Goal: Check status: Check status

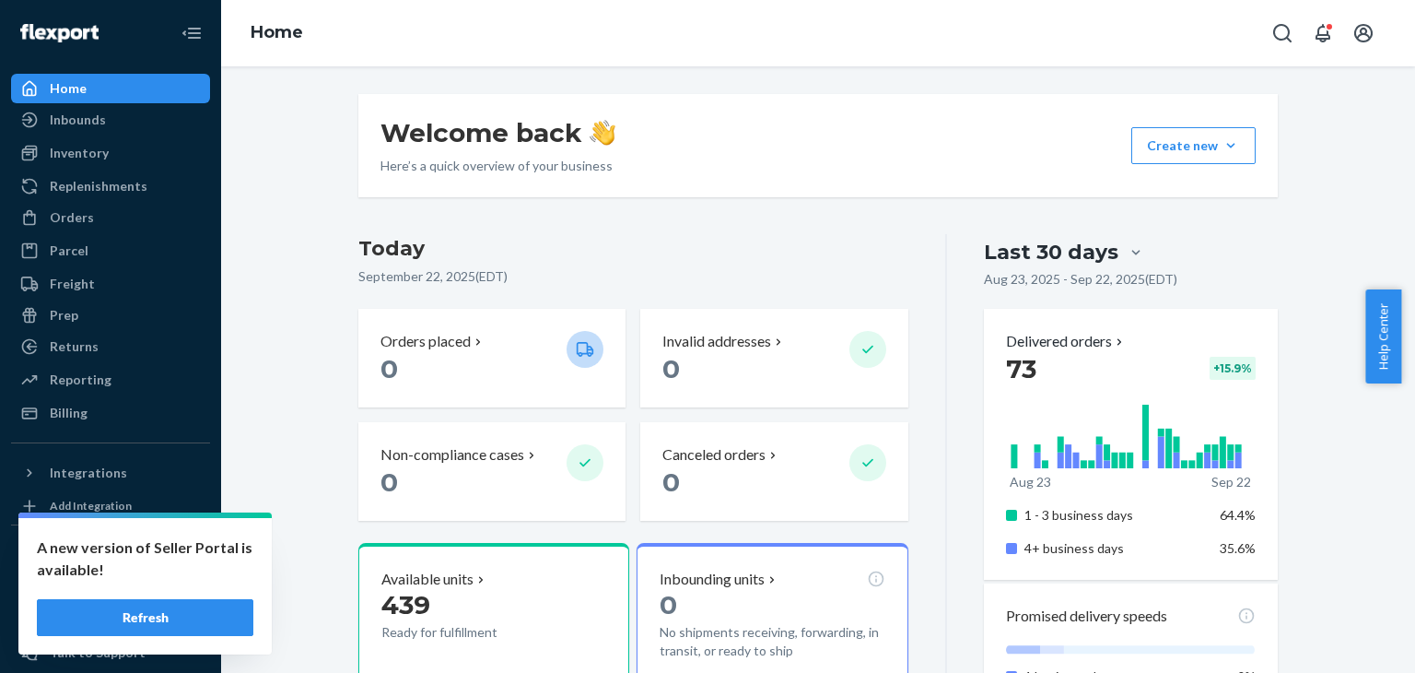
click at [159, 609] on button "Refresh" at bounding box center [145, 617] width 217 height 37
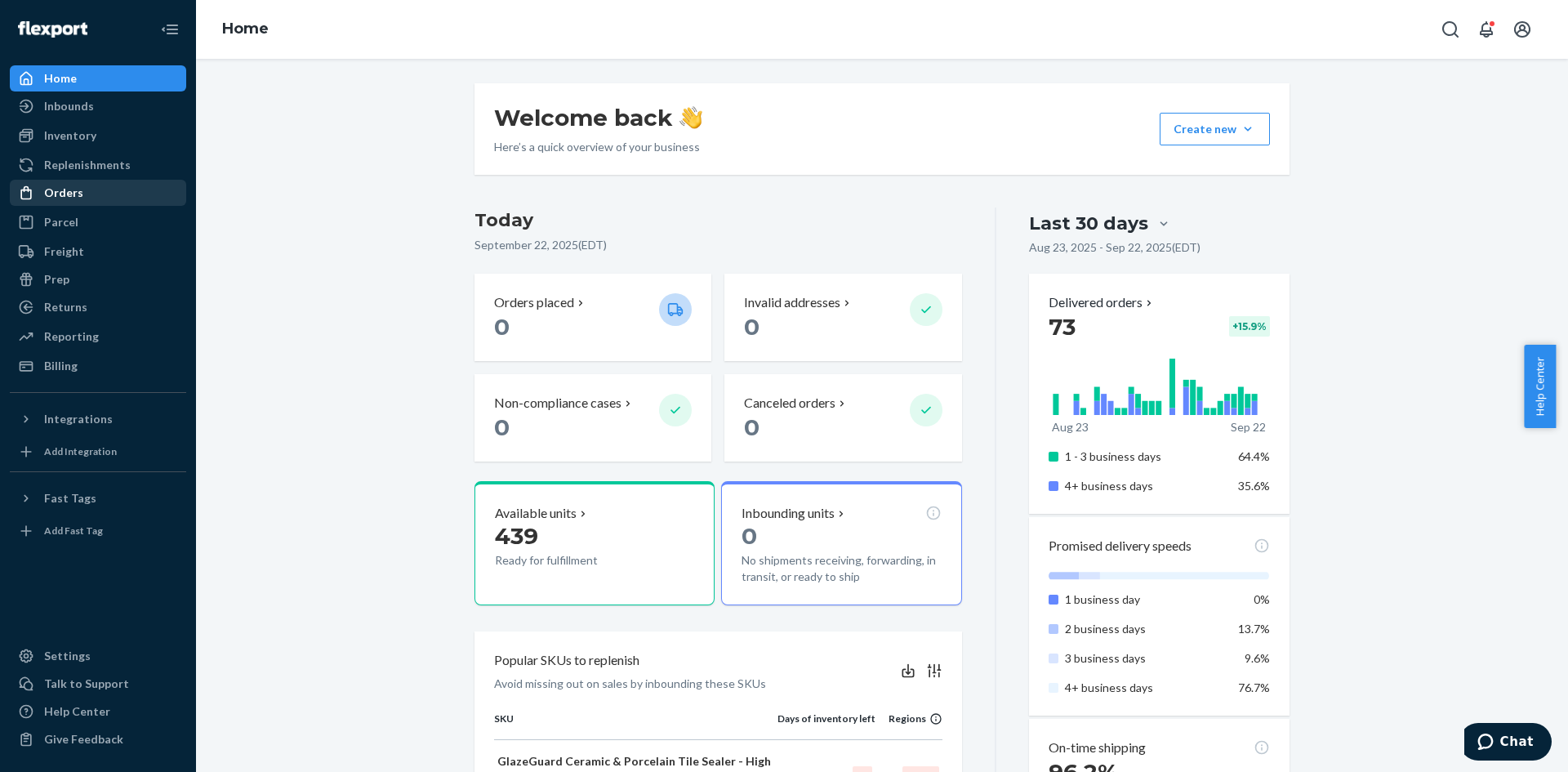
click at [74, 192] on div "Orders" at bounding box center [64, 192] width 39 height 16
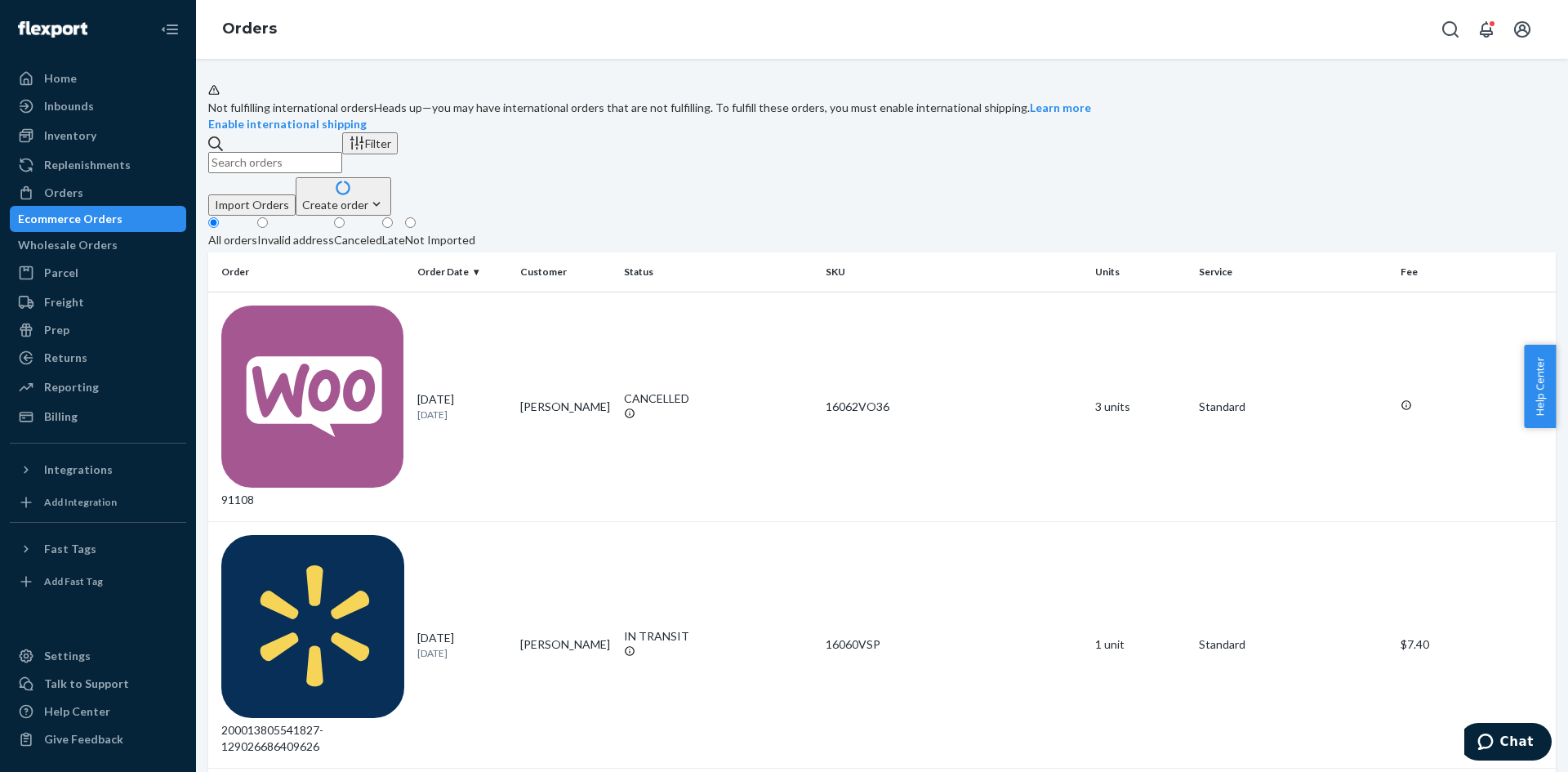
click at [342, 173] on input "text" at bounding box center [275, 162] width 134 height 21
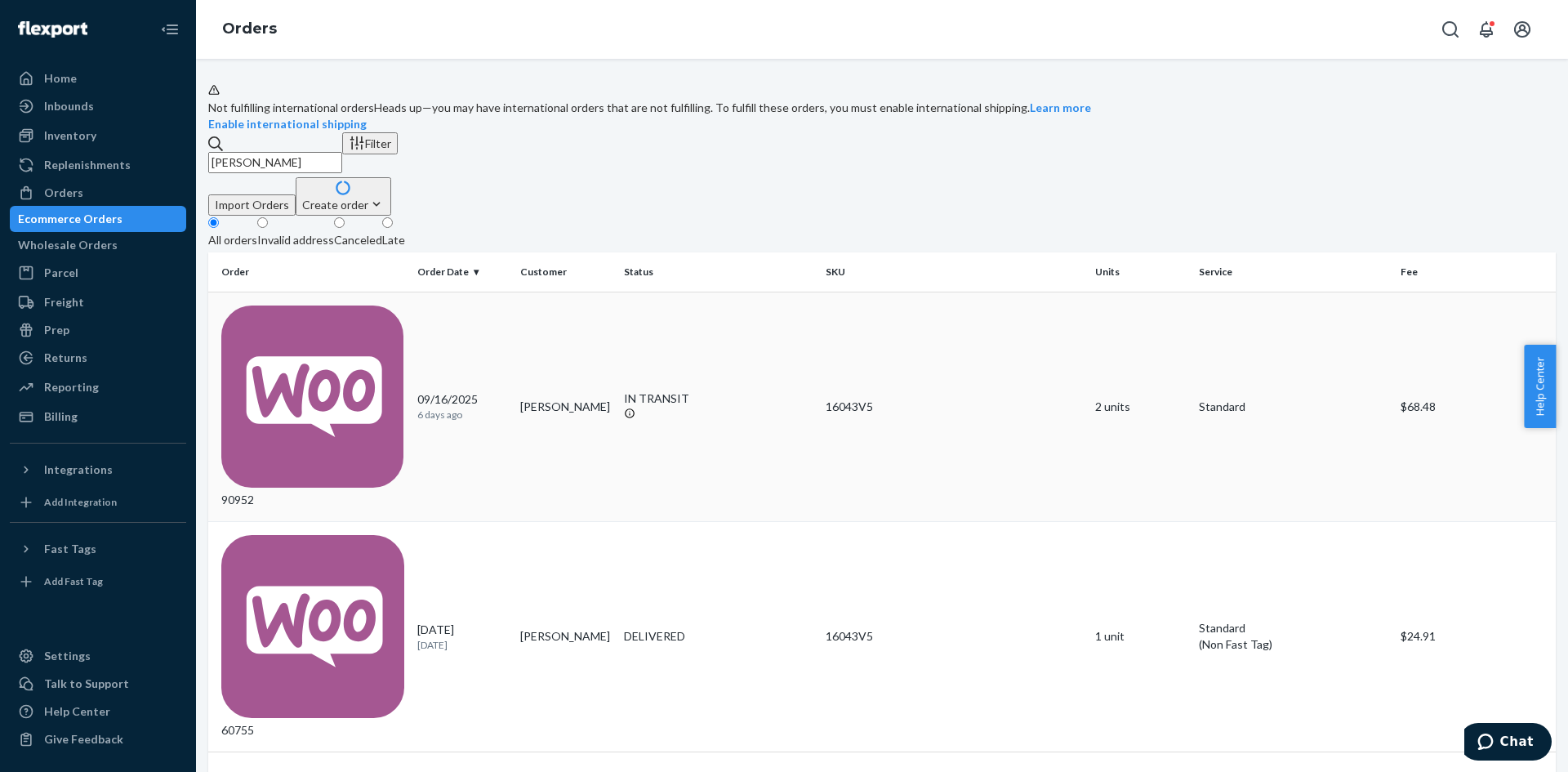
type input "karl Oberle"
click at [675, 390] on div "IN TRANSIT" at bounding box center [719, 398] width 190 height 16
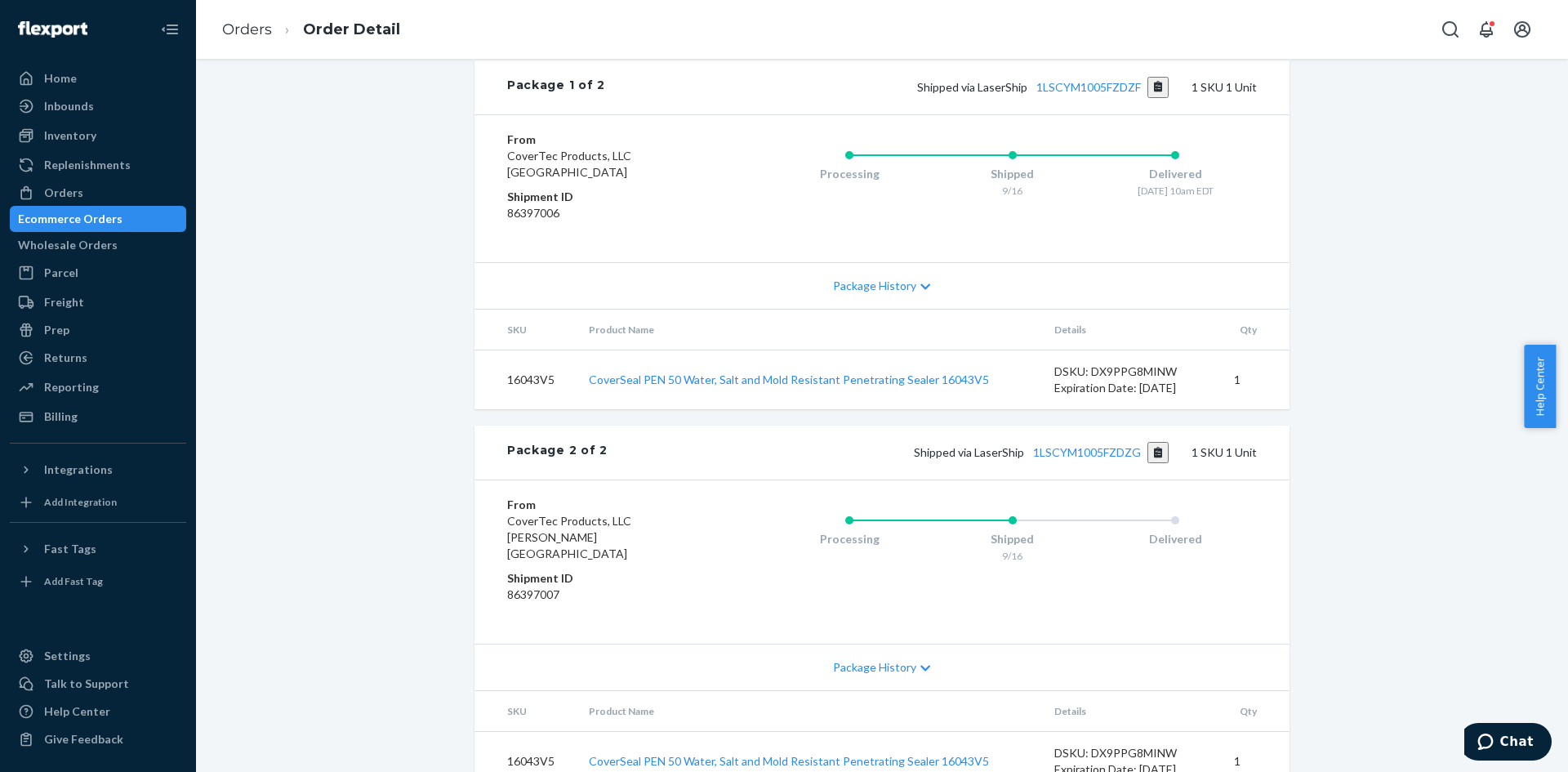
scroll to position [667, 0]
click at [1096, 93] on link "1LSCYM1005FZDZF" at bounding box center [1088, 86] width 105 height 14
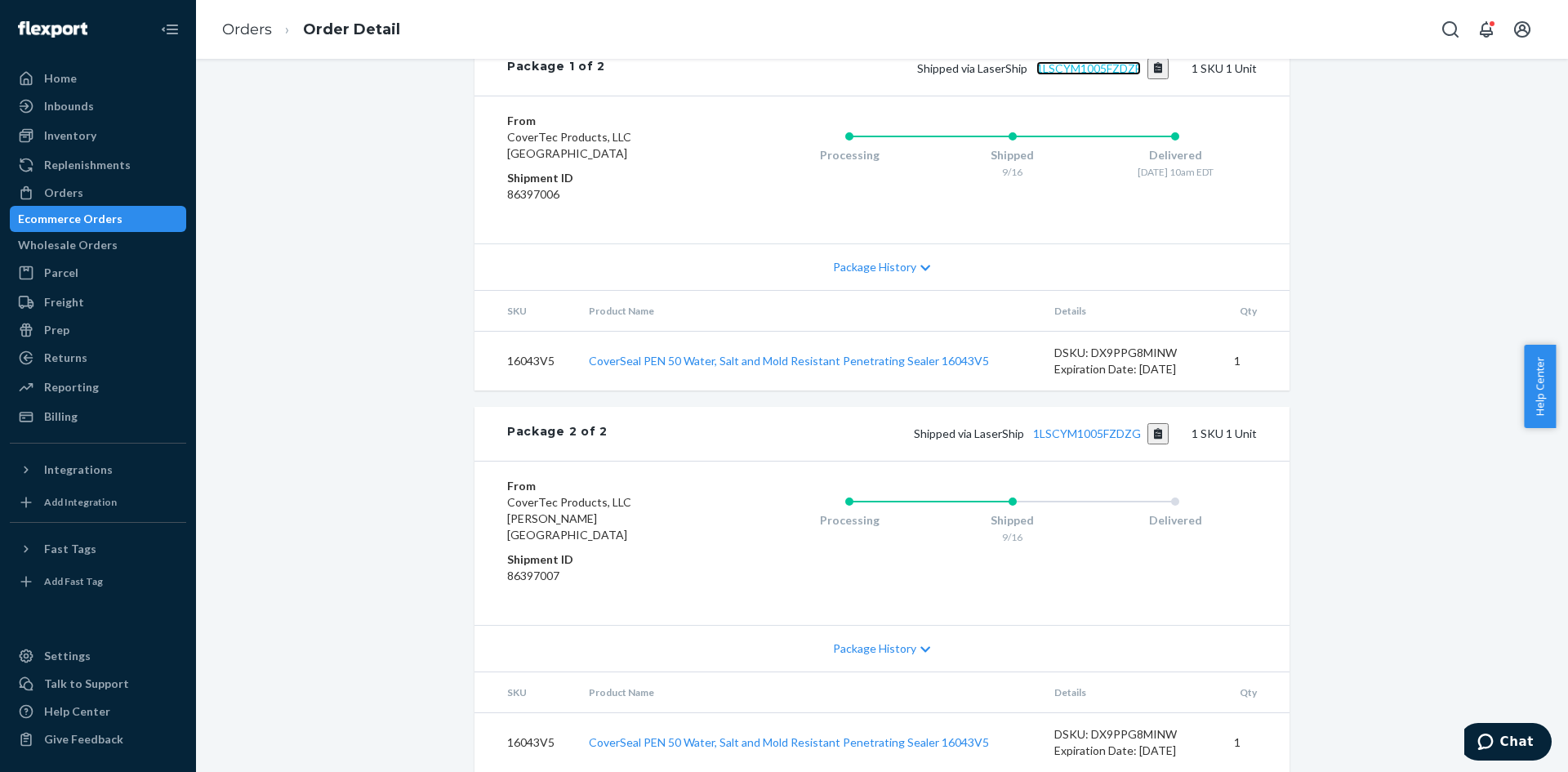
scroll to position [753, 0]
click at [1083, 430] on link "1LSCYM1005FZDZG" at bounding box center [1088, 433] width 108 height 14
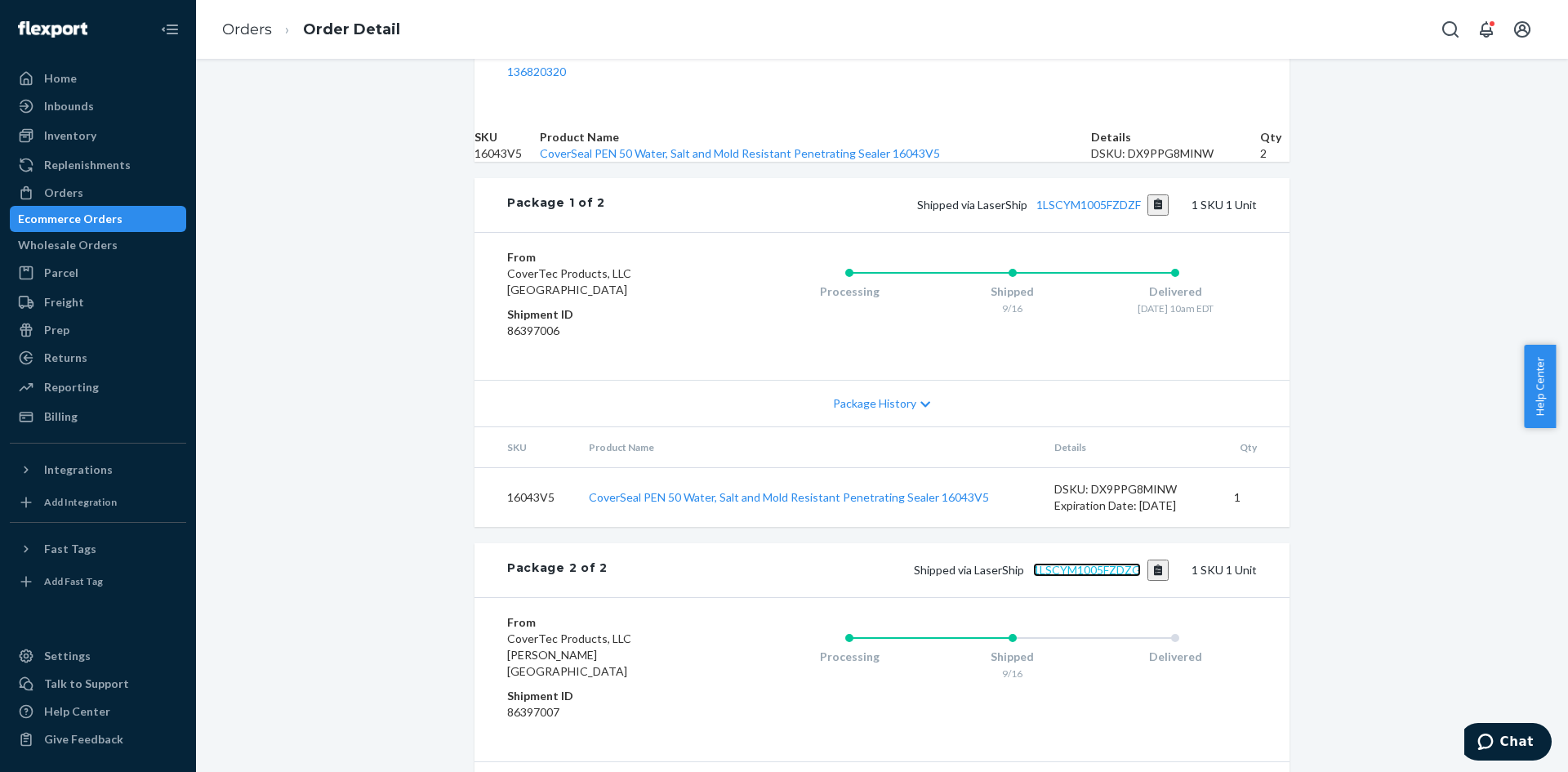
scroll to position [548, 0]
click at [69, 140] on div "Inventory" at bounding box center [70, 136] width 52 height 16
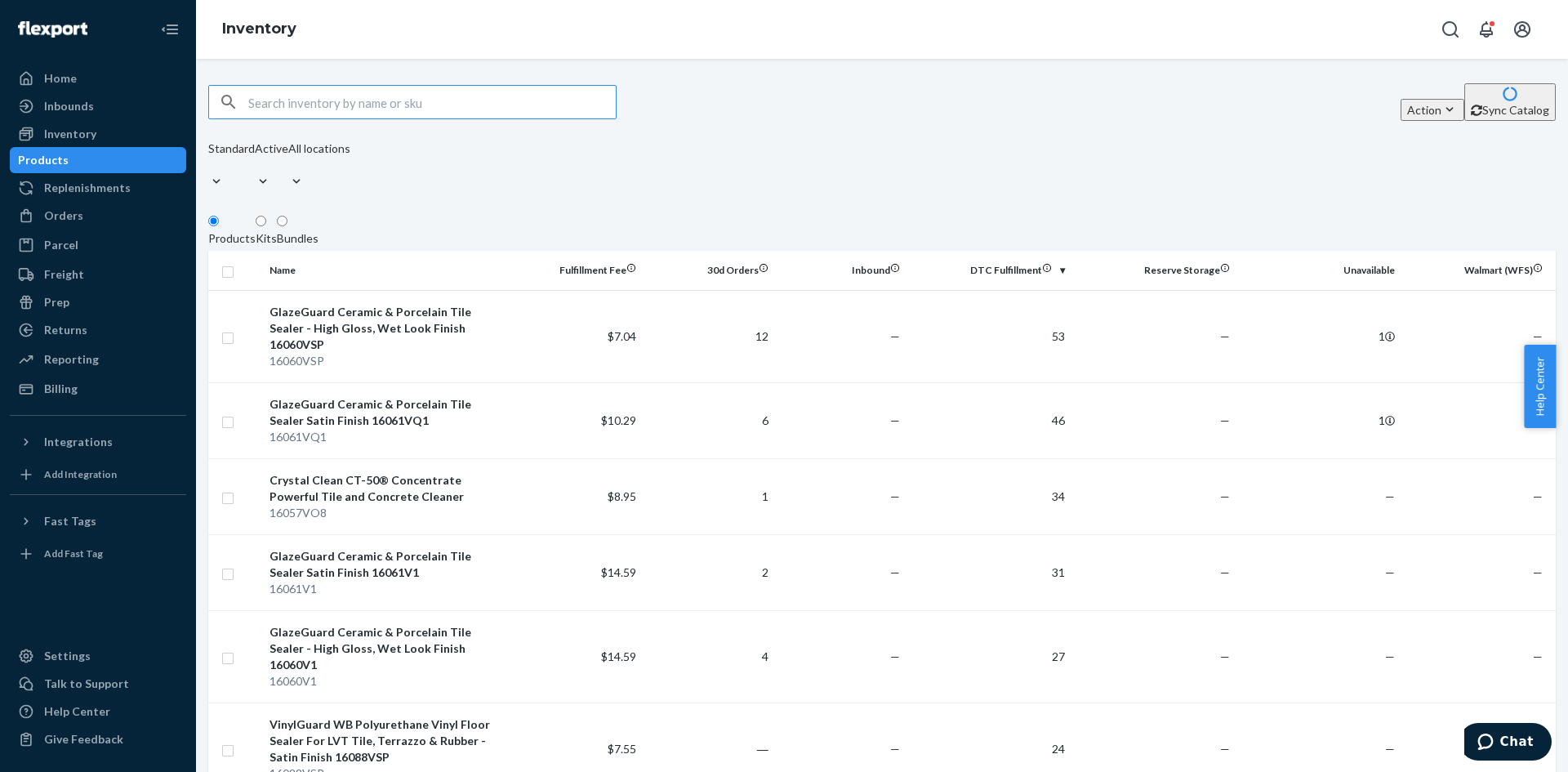
click at [281, 116] on input "text" at bounding box center [432, 102] width 368 height 33
type input "pen 50"
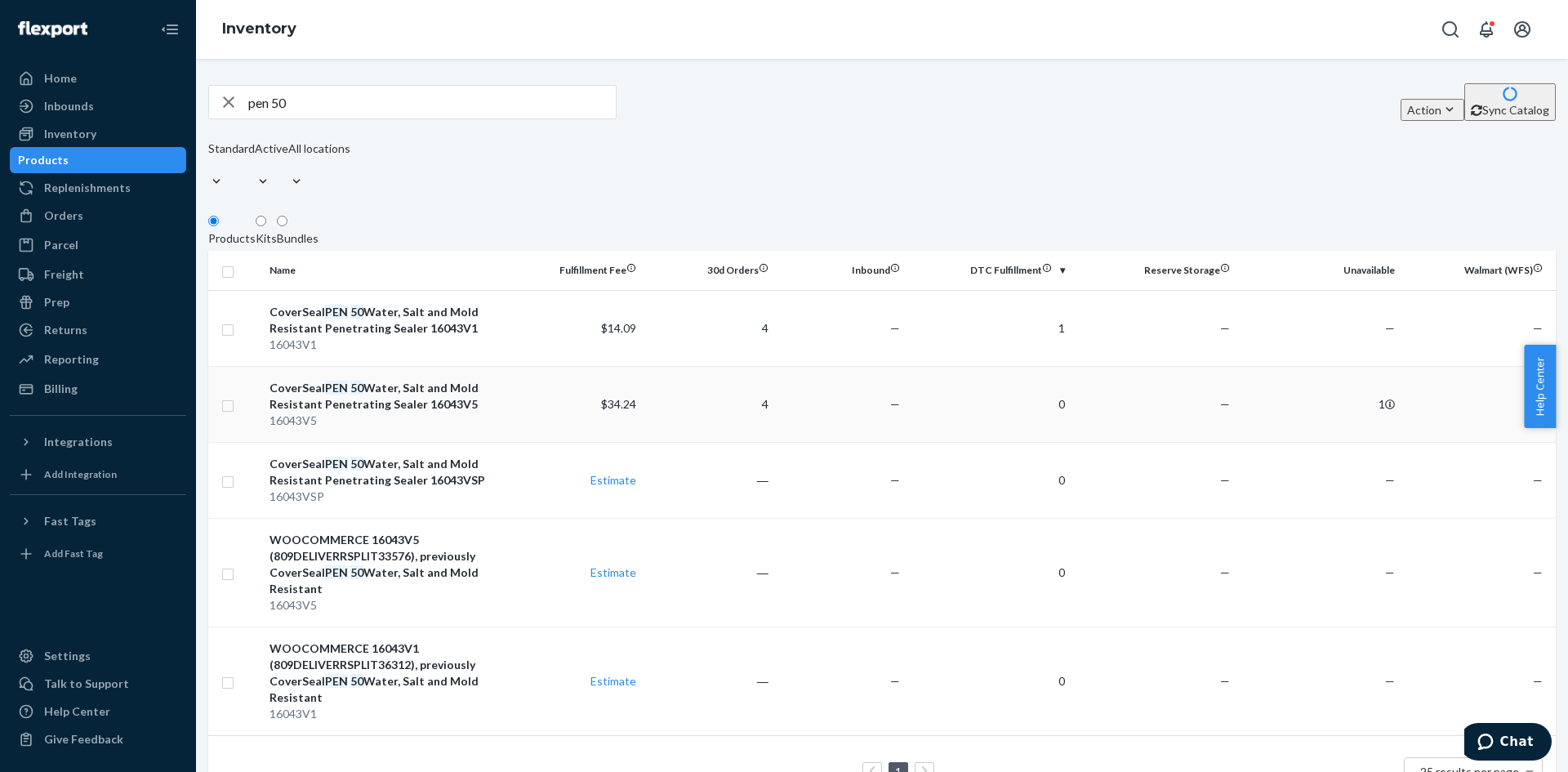
click at [390, 388] on div "CoverSeal PEN 50 Water, Salt and Mold Resistant Penetrating Sealer 16043V5" at bounding box center [386, 395] width 234 height 33
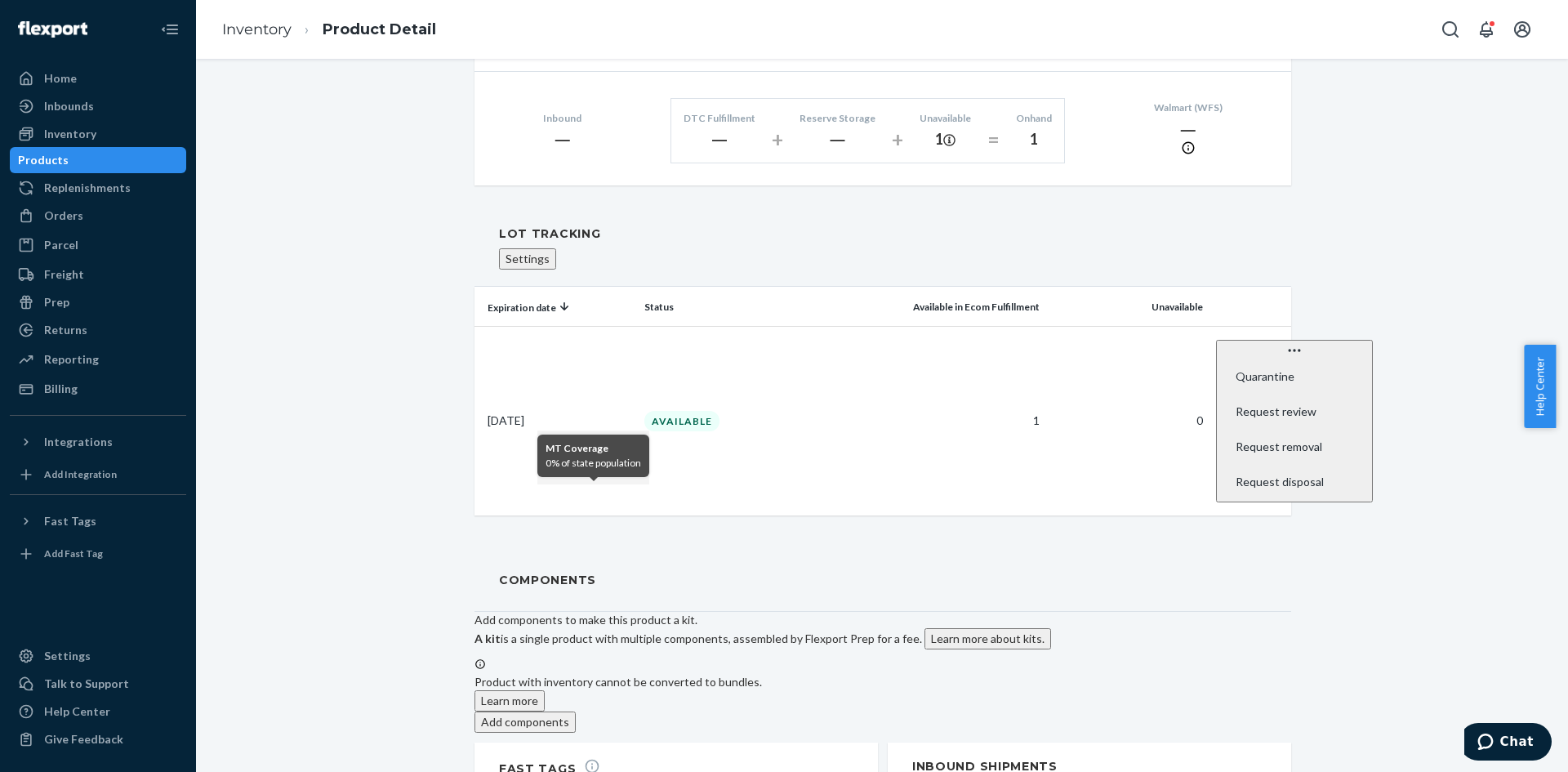
scroll to position [1311, 0]
click at [77, 86] on div "Home" at bounding box center [98, 79] width 173 height 23
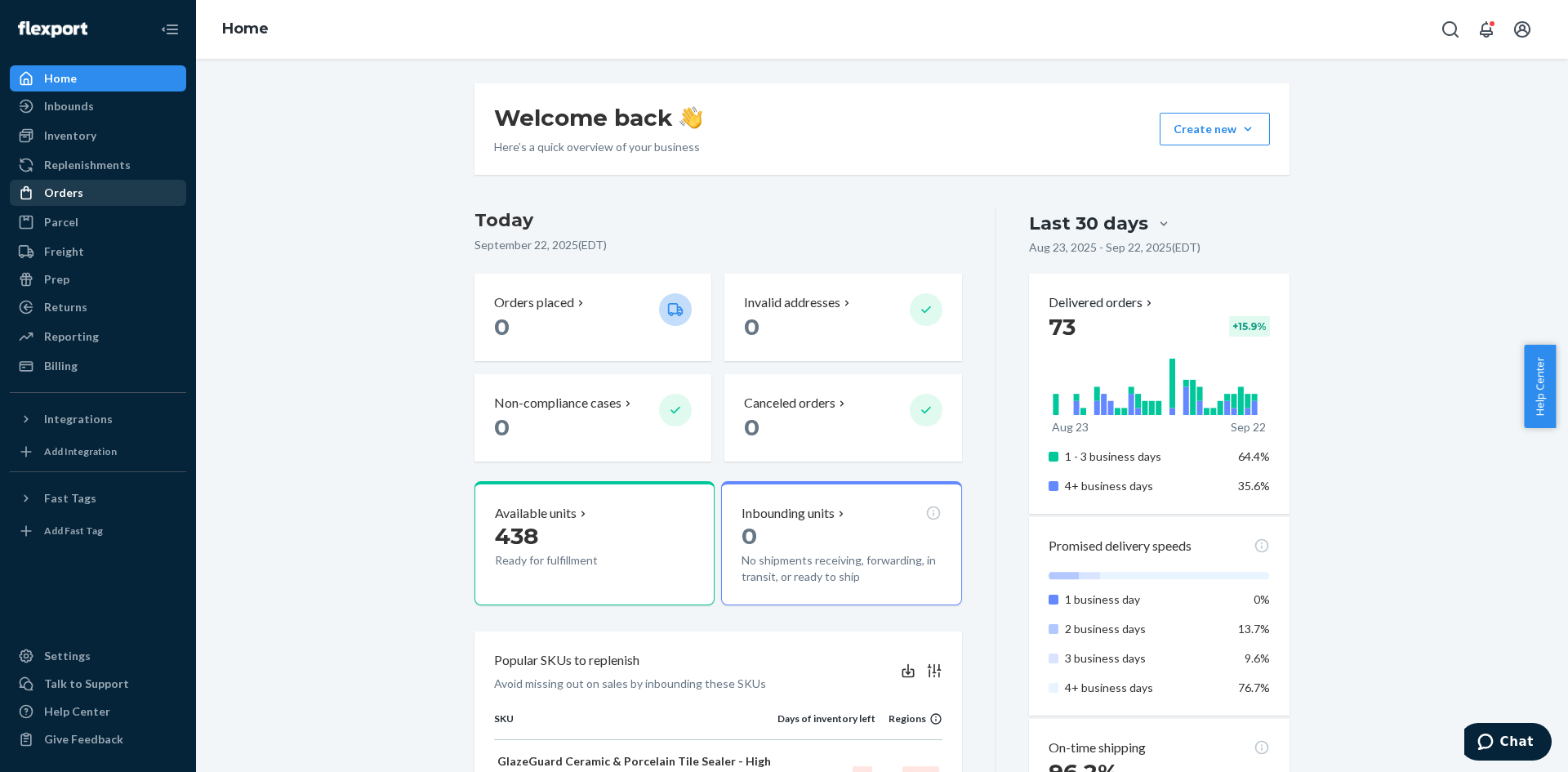
click at [49, 201] on div "Orders" at bounding box center [98, 193] width 173 height 23
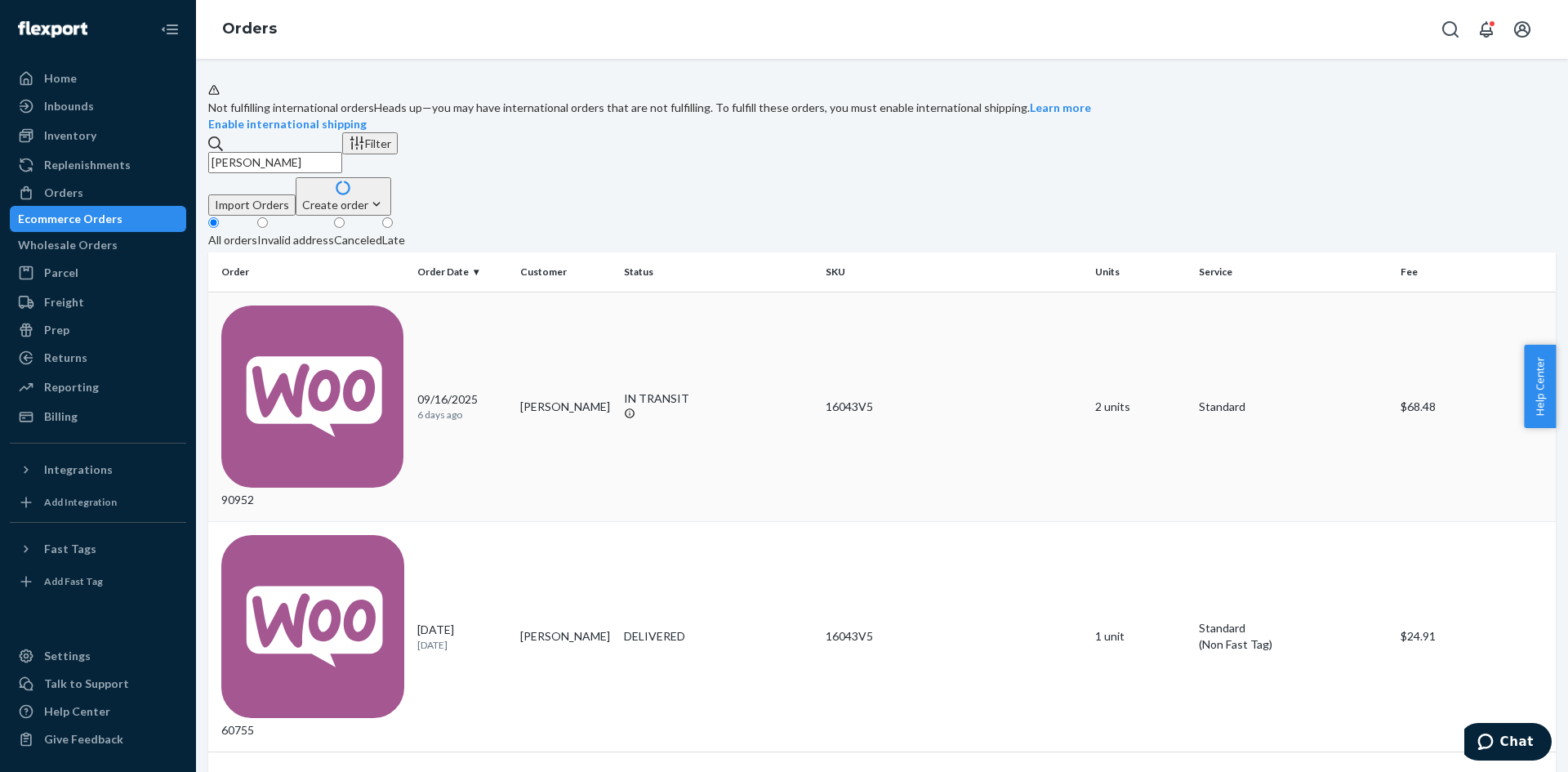
click at [670, 390] on div "IN TRANSIT" at bounding box center [719, 398] width 190 height 16
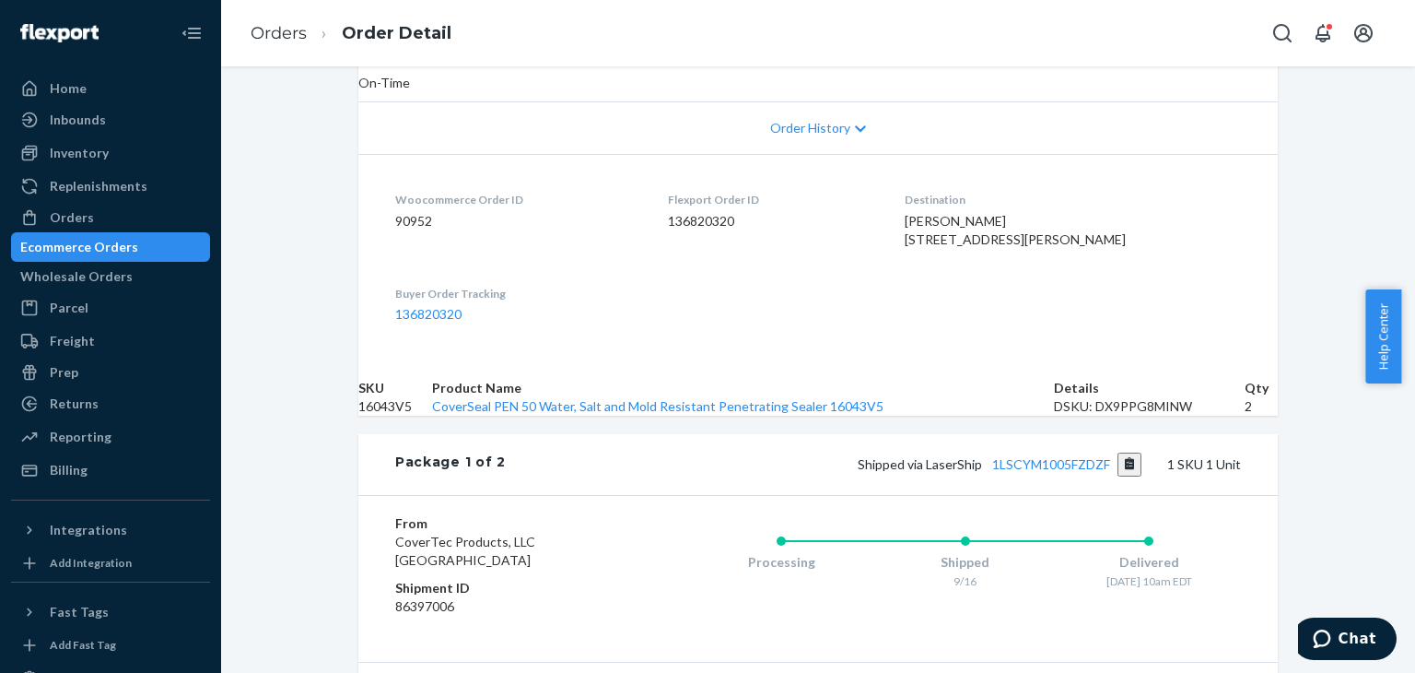
scroll to position [235, 0]
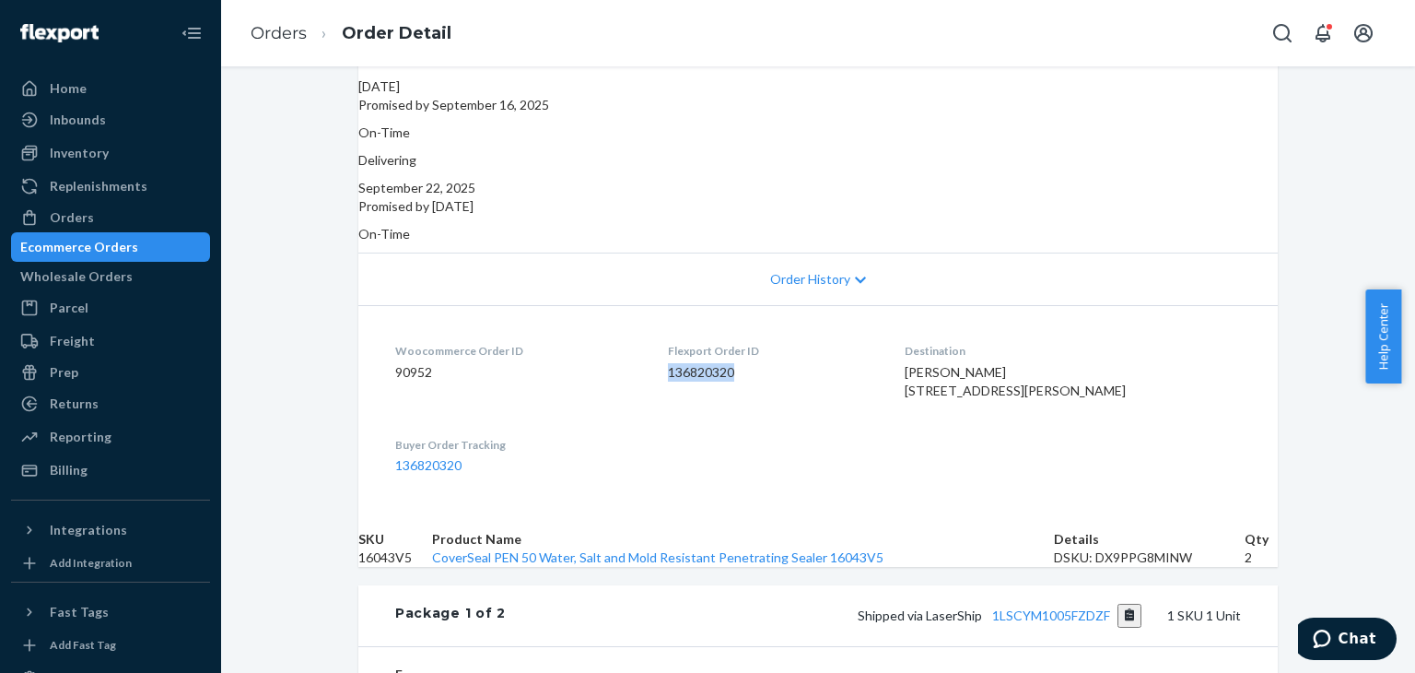
drag, startPoint x: 756, startPoint y: 341, endPoint x: 678, endPoint y: 346, distance: 77.5
click at [678, 346] on dl "Woocommerce Order ID 90952 Flexport Order ID 136820320 Destination Karl Oberle …" at bounding box center [818, 407] width 920 height 205
copy dd "136820320"
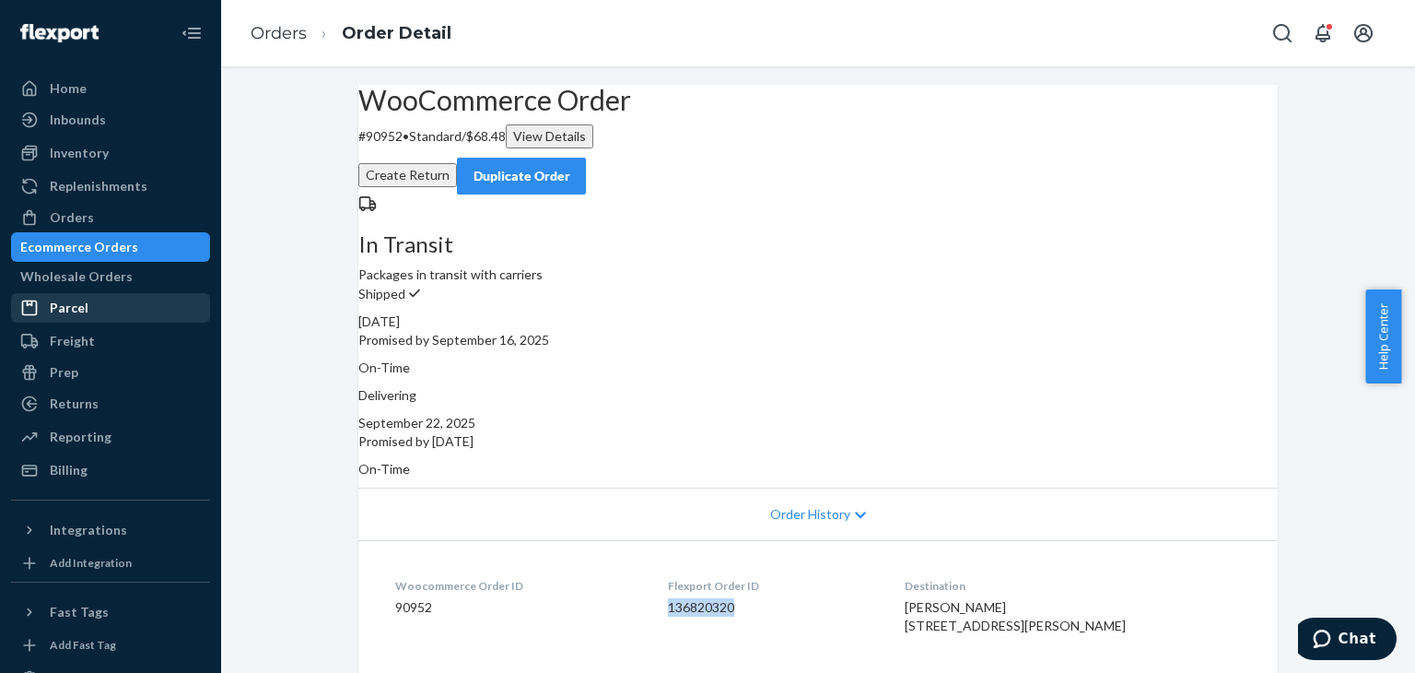
scroll to position [138, 0]
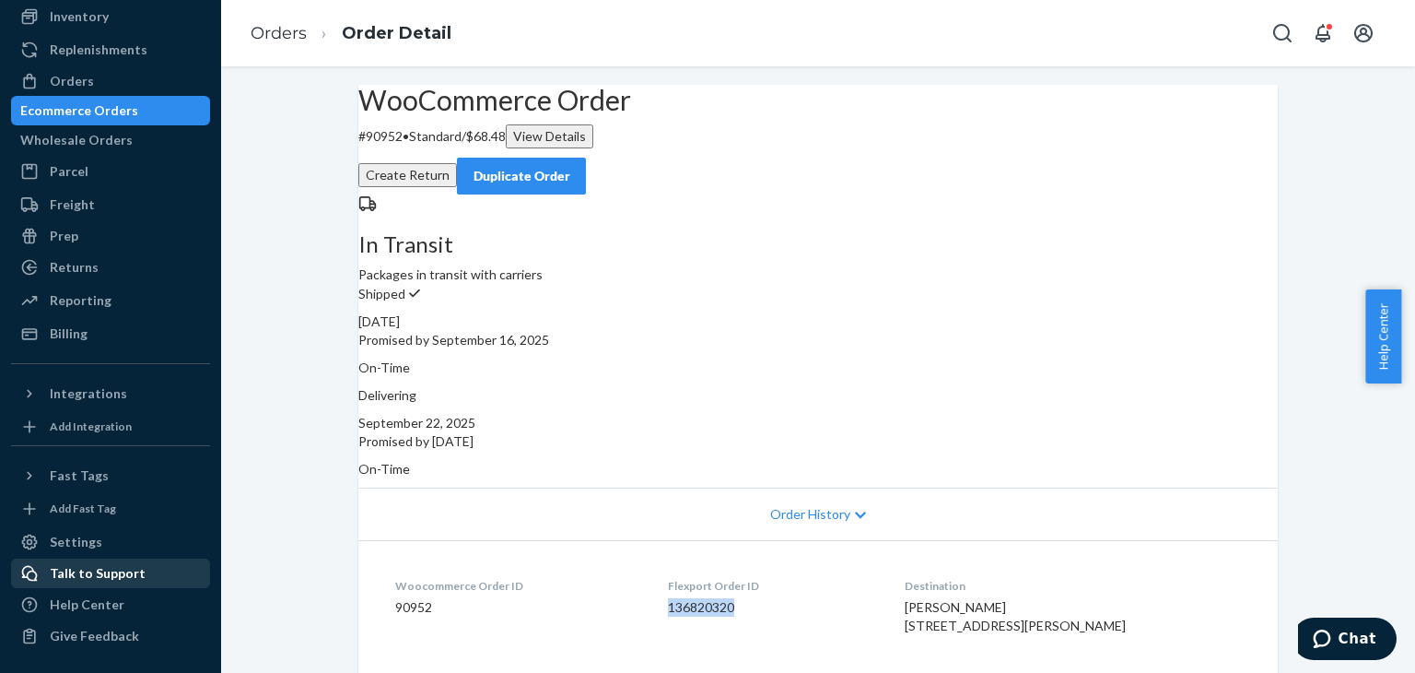
click at [82, 576] on div "Talk to Support" at bounding box center [98, 573] width 96 height 18
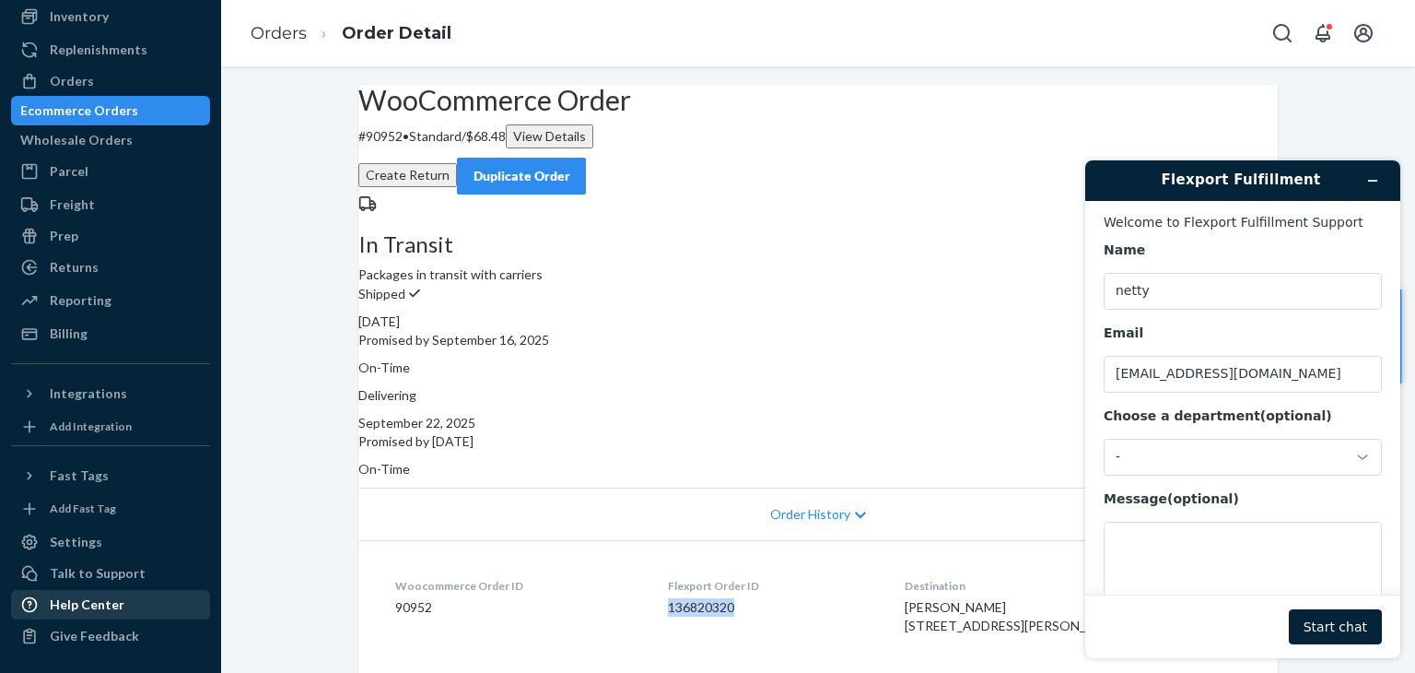
click at [88, 605] on div "Help Center" at bounding box center [87, 604] width 75 height 18
click at [760, 598] on dd "136820320" at bounding box center [771, 607] width 206 height 18
click at [739, 598] on dd "136820320" at bounding box center [771, 607] width 206 height 18
drag, startPoint x: 746, startPoint y: 583, endPoint x: 674, endPoint y: 582, distance: 71.9
click at [674, 582] on dl "Woocommerce Order ID 90952 Flexport Order ID 136820320 Destination Karl Oberle …" at bounding box center [818, 642] width 920 height 205
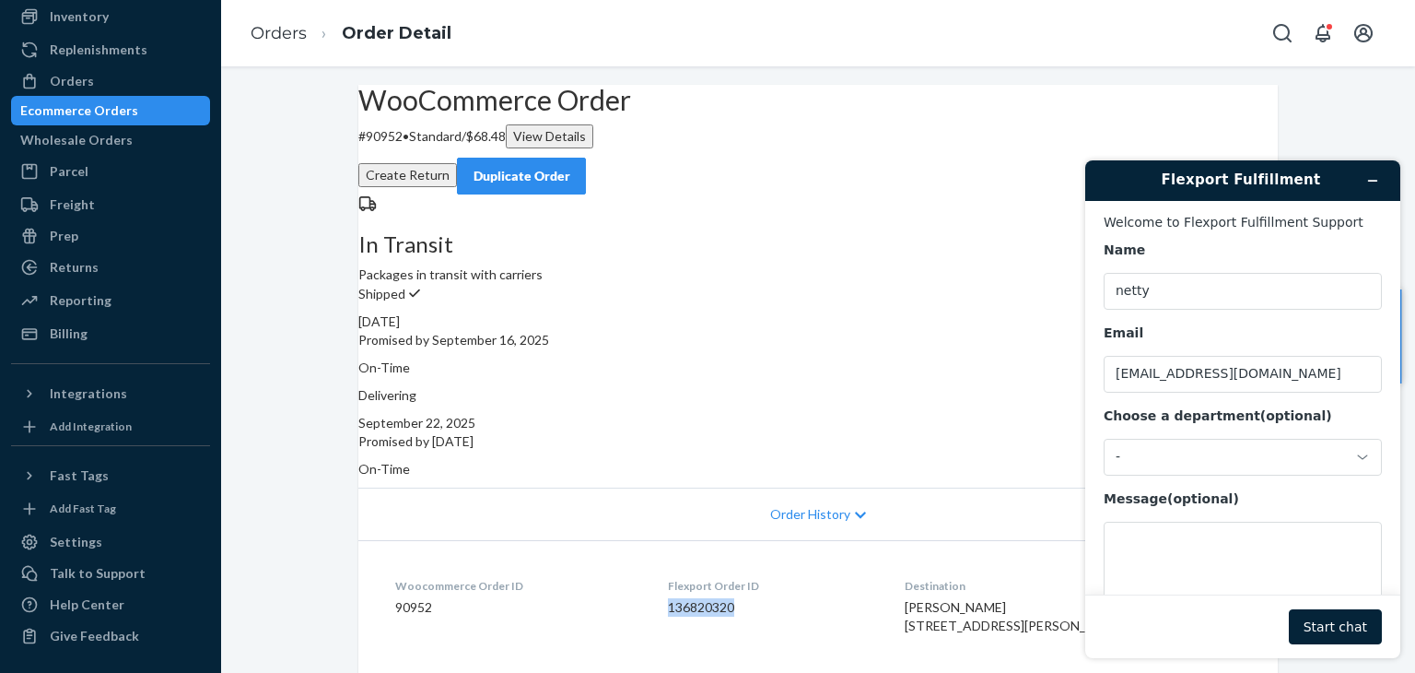
click at [674, 582] on dl "Woocommerce Order ID 90952 Flexport Order ID 136820320 Destination Karl Oberle …" at bounding box center [818, 642] width 920 height 205
drag, startPoint x: 775, startPoint y: 580, endPoint x: 661, endPoint y: 580, distance: 114.3
click at [661, 580] on dl "Woocommerce Order ID 90952 Flexport Order ID 136820320 Destination Karl Oberle …" at bounding box center [818, 642] width 920 height 205
